Goal: Download file/media

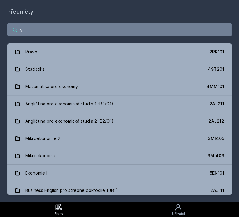
click at [77, 27] on input "v" at bounding box center [119, 30] width 225 height 12
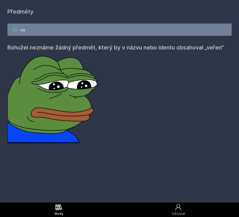
type input "v"
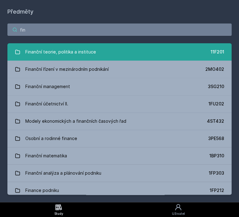
type input "fin"
click at [85, 51] on div "Finanční teorie, politika a instituce" at bounding box center [60, 52] width 71 height 12
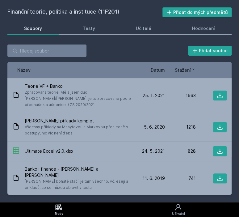
click at [155, 65] on div "Název Datum Stažení" at bounding box center [119, 70] width 225 height 16
click at [157, 68] on span "Datum" at bounding box center [158, 70] width 14 height 6
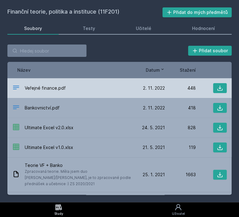
click at [138, 90] on div "[DATE] [DATE]" at bounding box center [149, 88] width 31 height 6
click at [217, 90] on icon at bounding box center [220, 88] width 6 height 6
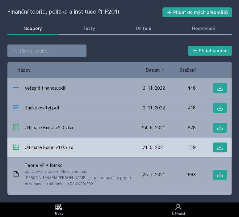
scroll to position [46, 0]
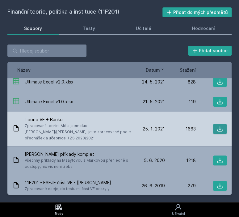
click at [217, 127] on icon at bounding box center [220, 129] width 6 height 6
